Goal: Information Seeking & Learning: Learn about a topic

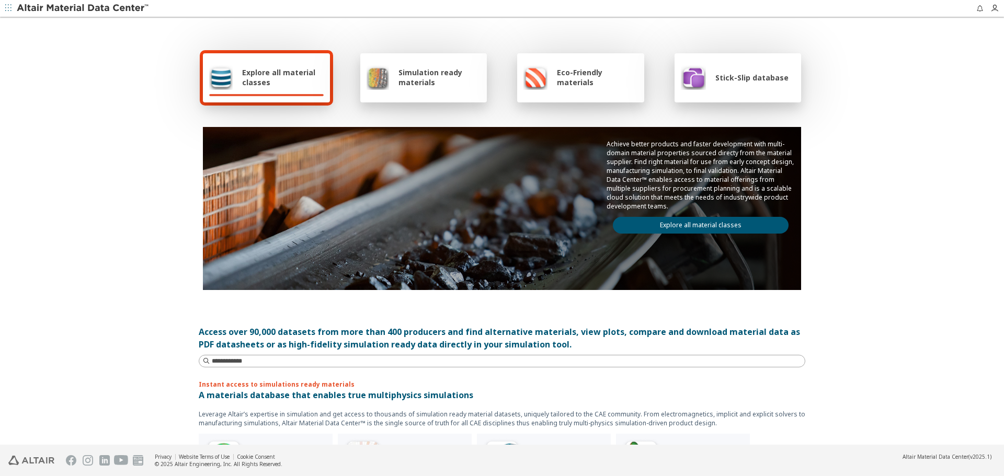
click at [696, 226] on link "Explore all material classes" at bounding box center [701, 225] width 176 height 17
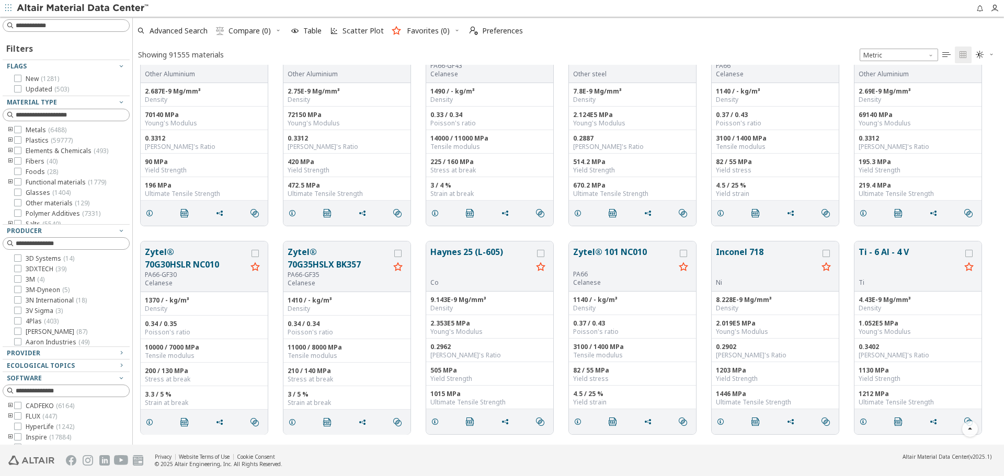
scroll to position [261, 0]
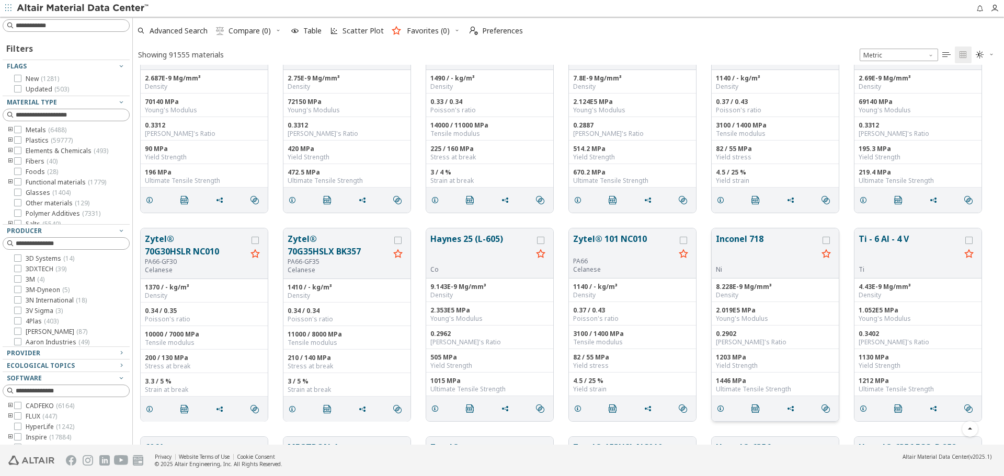
click at [732, 249] on button "Inconel 718" at bounding box center [767, 249] width 102 height 33
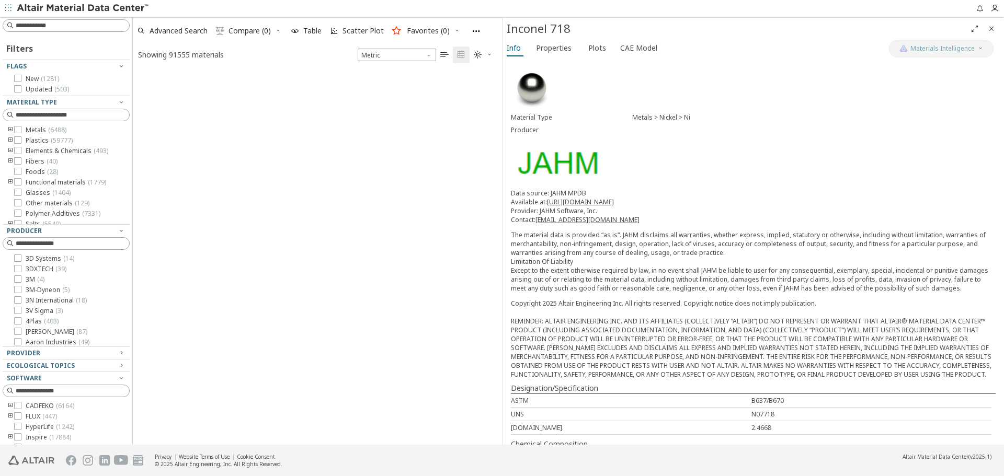
scroll to position [1501, 0]
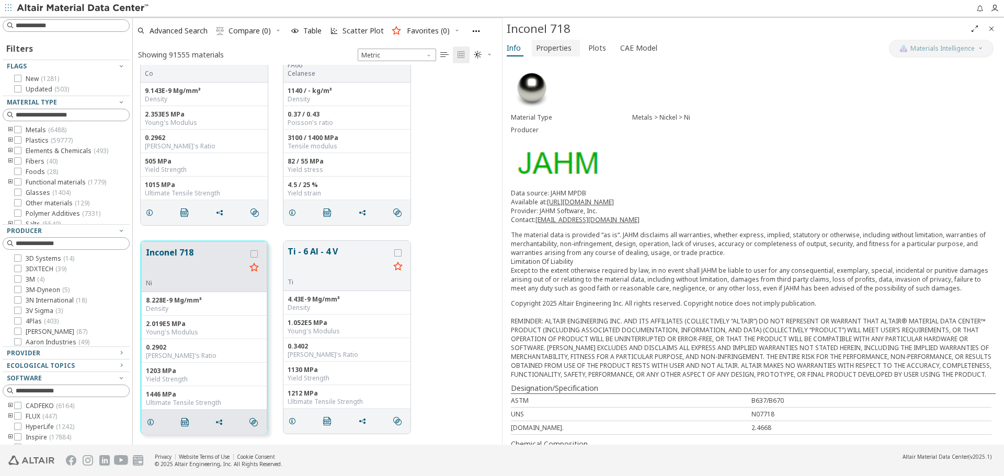
click at [557, 54] on span "Properties" at bounding box center [554, 48] width 36 height 17
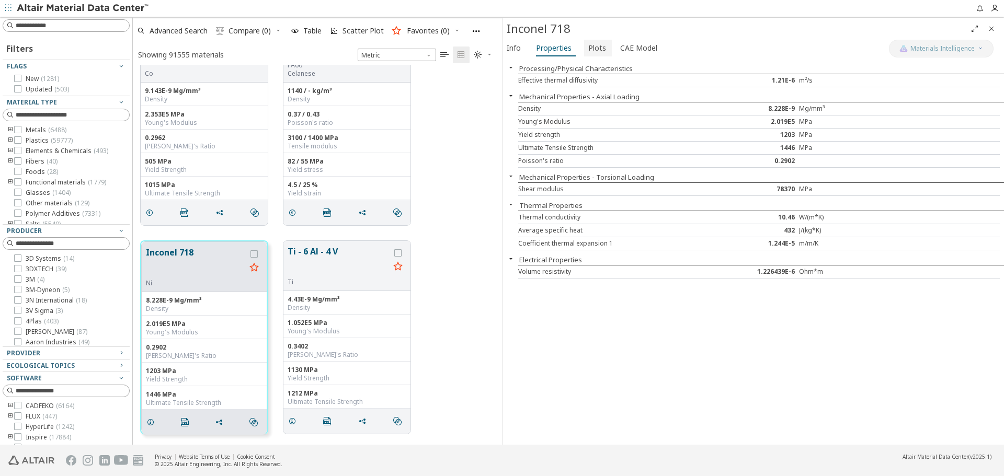
click at [584, 51] on button "Plots" at bounding box center [598, 48] width 28 height 17
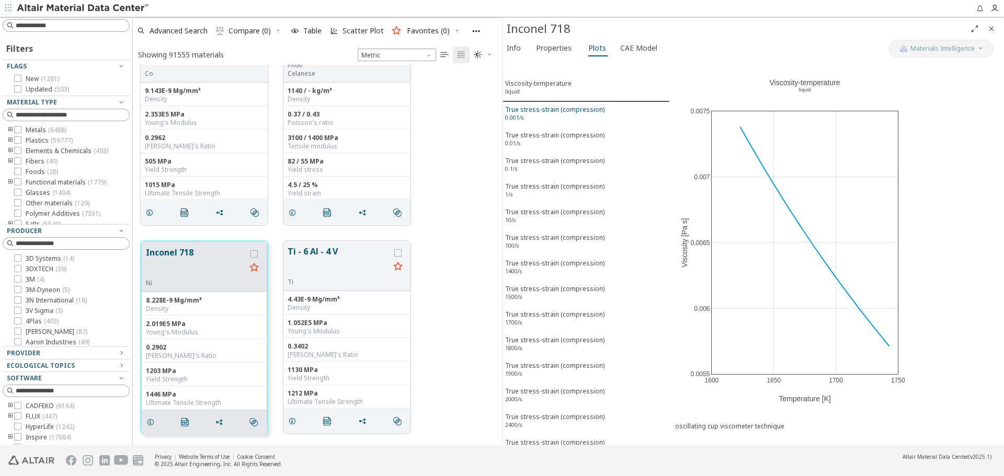
click at [575, 107] on div "True stress-strain (compression) 0.001/s" at bounding box center [554, 114] width 99 height 19
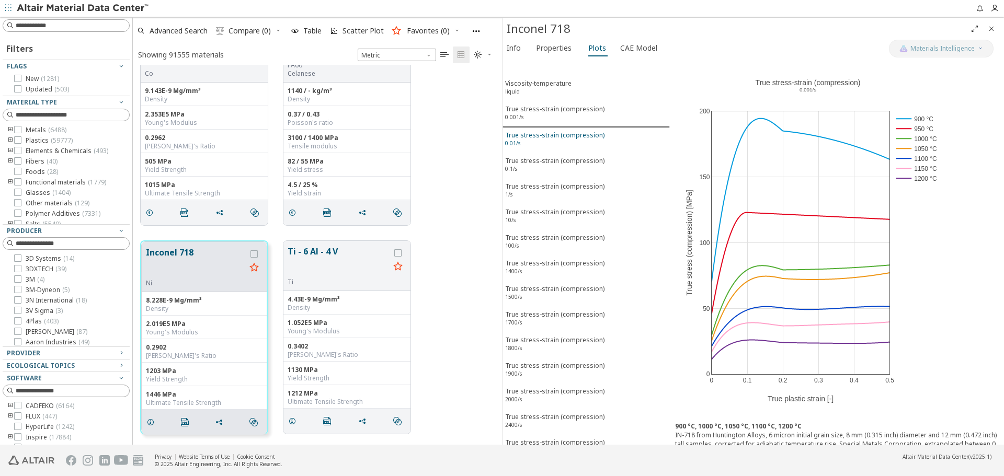
click at [576, 134] on div "True stress-strain (compression) 0.01/s" at bounding box center [554, 140] width 99 height 19
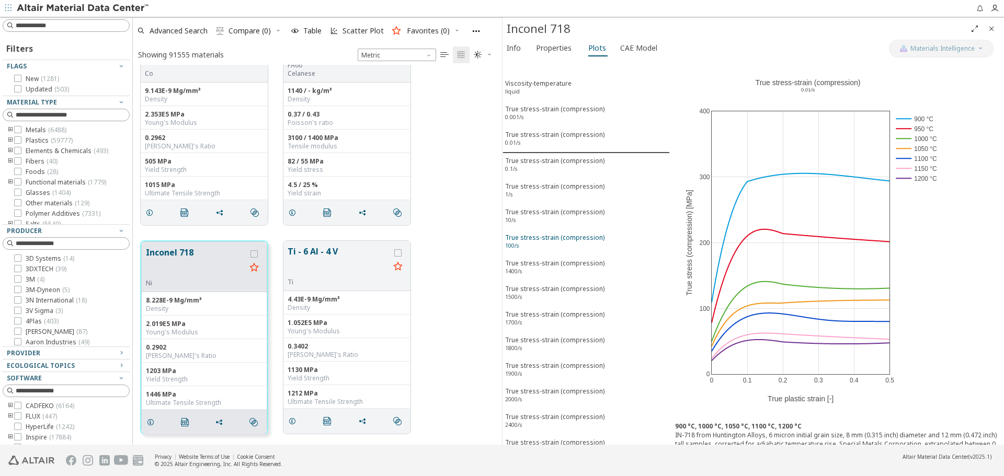
click at [571, 237] on div "True stress-strain (compression) 100/s" at bounding box center [554, 242] width 99 height 19
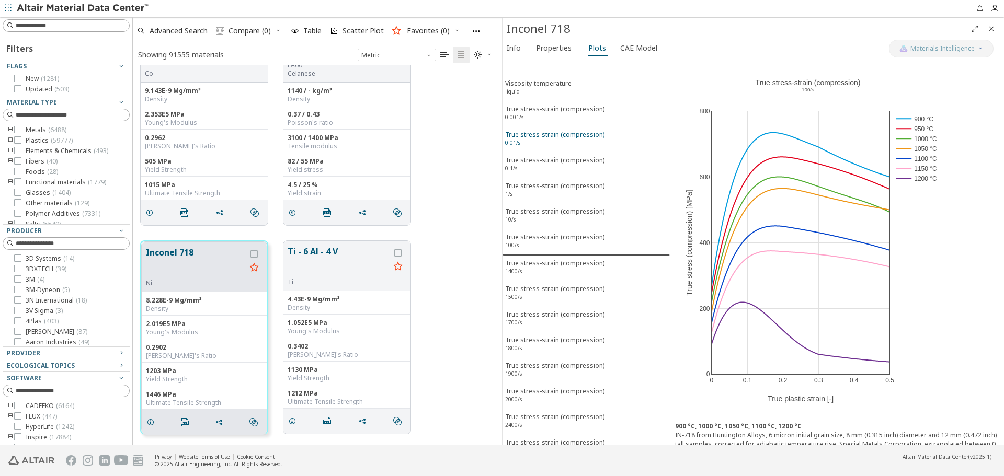
click at [552, 145] on div "True stress-strain (compression) 0.01/s" at bounding box center [554, 139] width 99 height 19
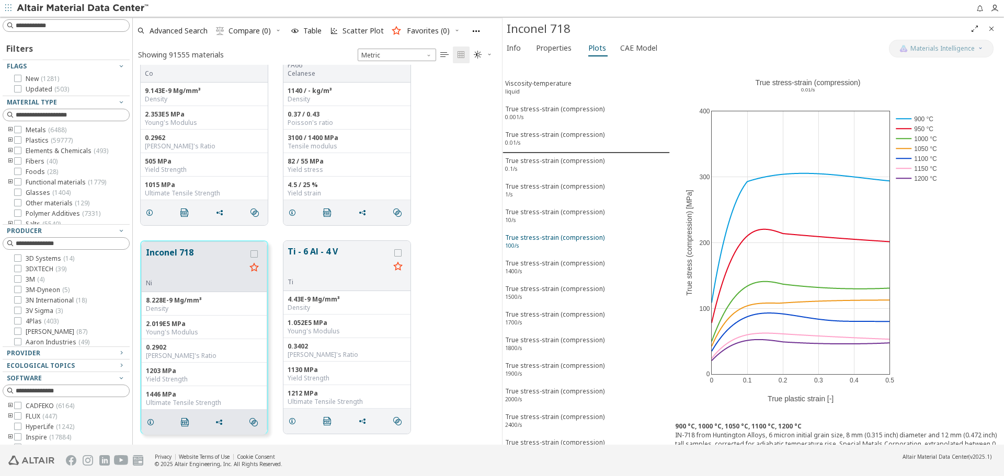
click at [548, 238] on div "True stress-strain (compression) 100/s" at bounding box center [554, 242] width 99 height 19
